Goal: Task Accomplishment & Management: Manage account settings

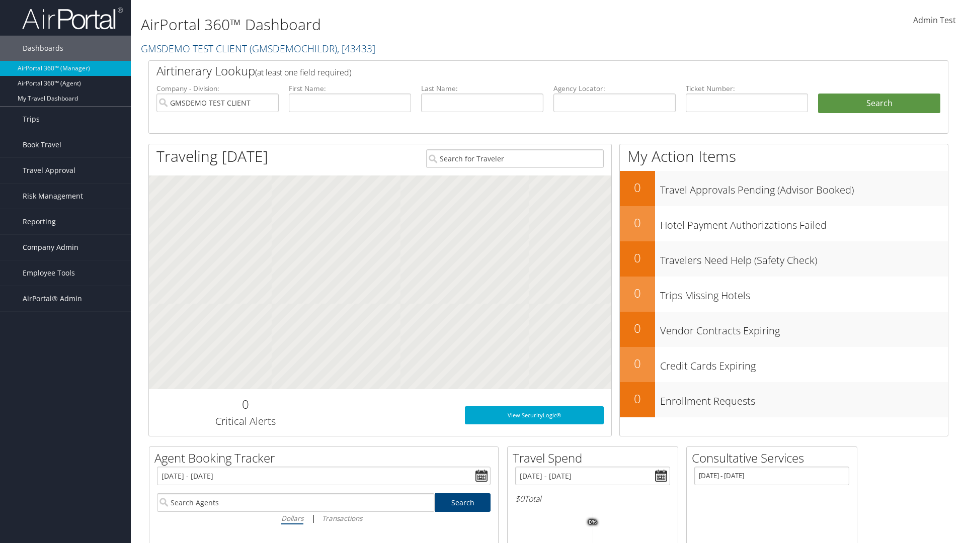
click at [65, 247] on span "Company Admin" at bounding box center [51, 247] width 56 height 25
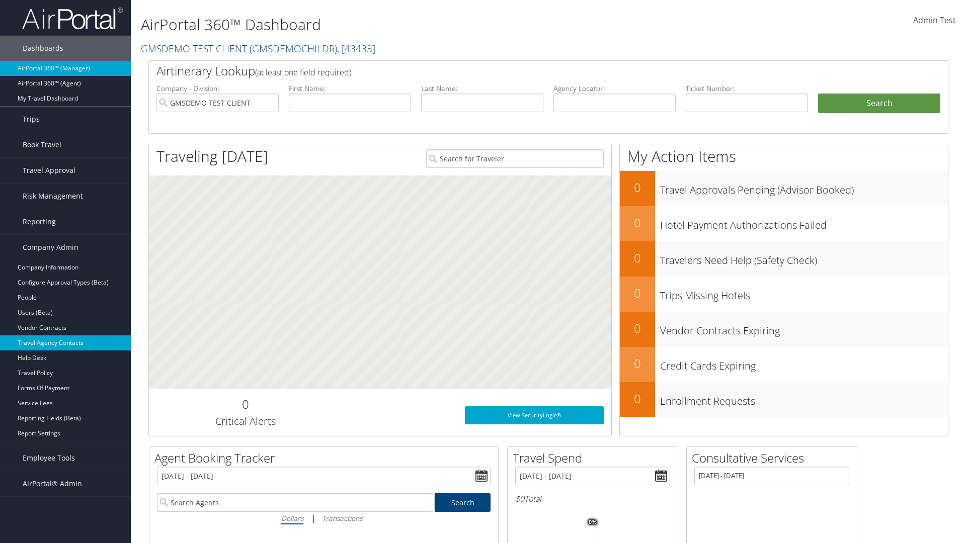
click at [65, 343] on link "Travel Agency Contacts" at bounding box center [65, 343] width 131 height 15
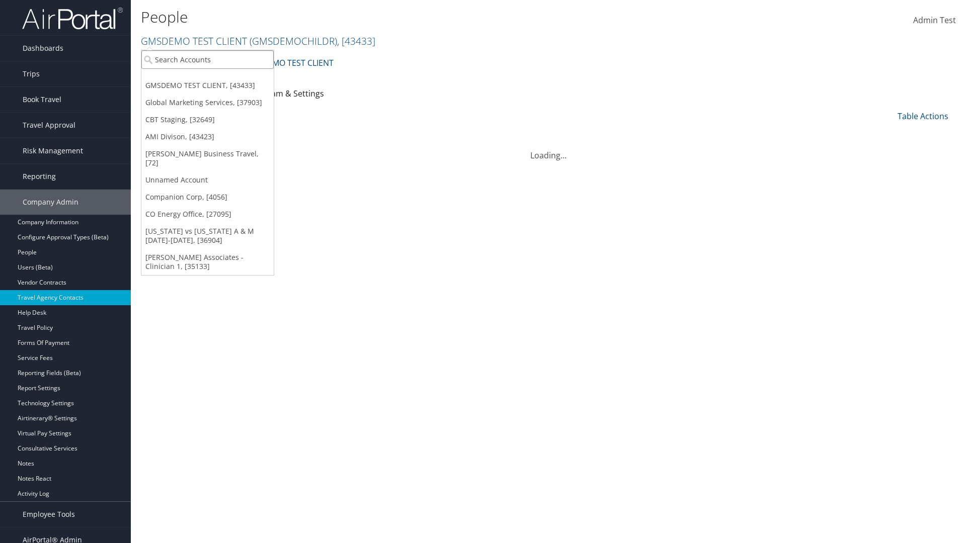
click at [207, 59] on input "search" at bounding box center [207, 59] width 132 height 19
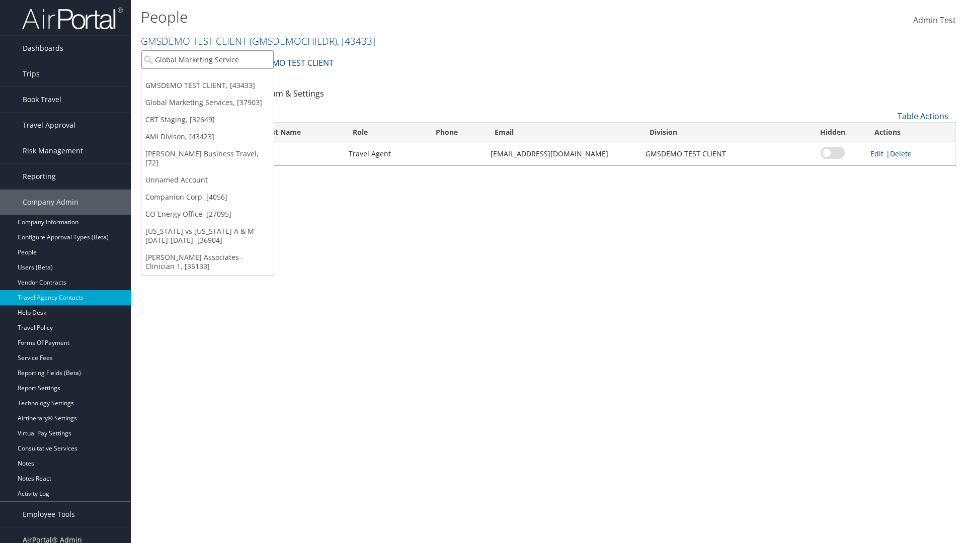
type input "Global Marketing Services"
click at [217, 78] on div "Global Marketing Services (301946), [37903]" at bounding box center [217, 77] width 162 height 9
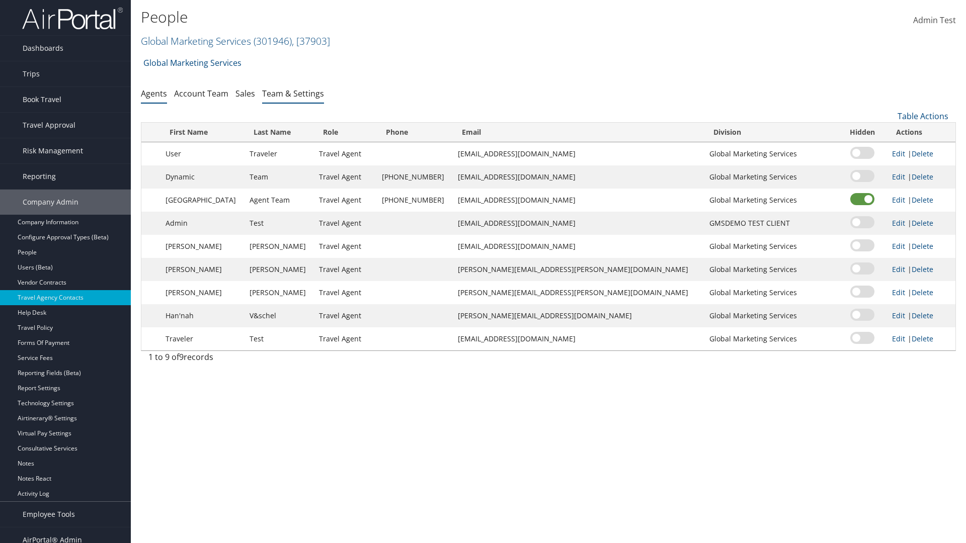
click at [293, 93] on link "Team & Settings" at bounding box center [293, 93] width 62 height 11
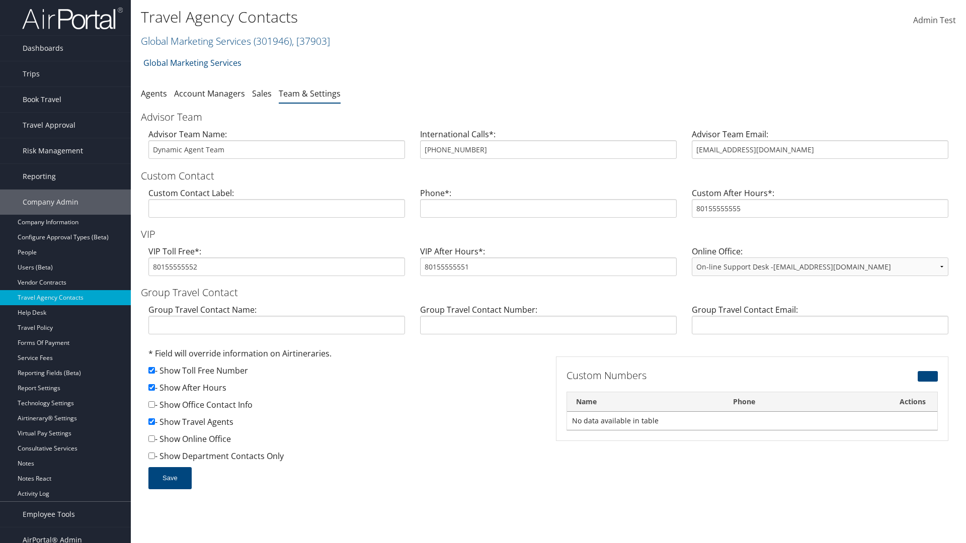
click at [151, 387] on input "checkbox" at bounding box center [151, 387] width 7 height 7
checkbox input "false"
click at [170, 478] on button "Save" at bounding box center [169, 478] width 43 height 22
click at [151, 387] on input "checkbox" at bounding box center [151, 387] width 7 height 7
checkbox input "true"
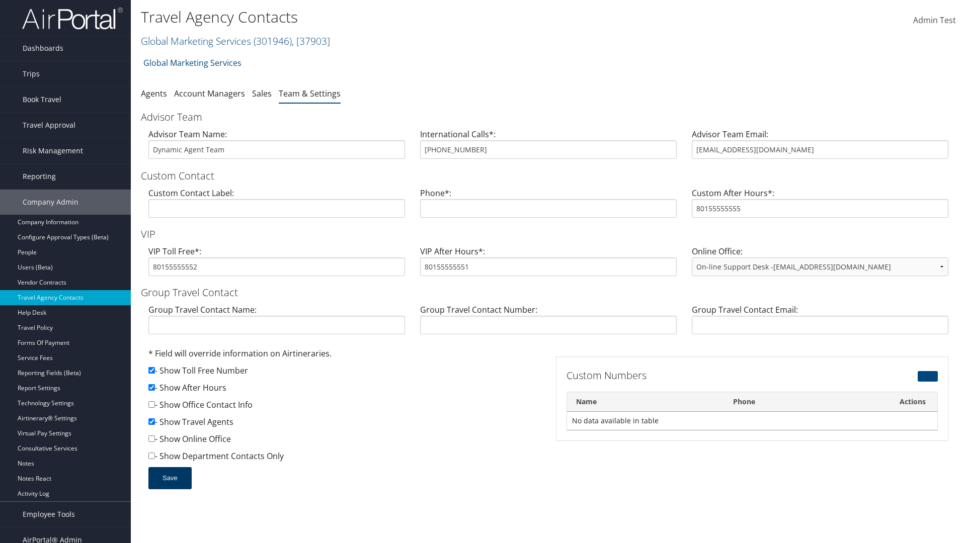
click at [170, 478] on button "Save" at bounding box center [169, 478] width 43 height 22
